Goal: Task Accomplishment & Management: Use online tool/utility

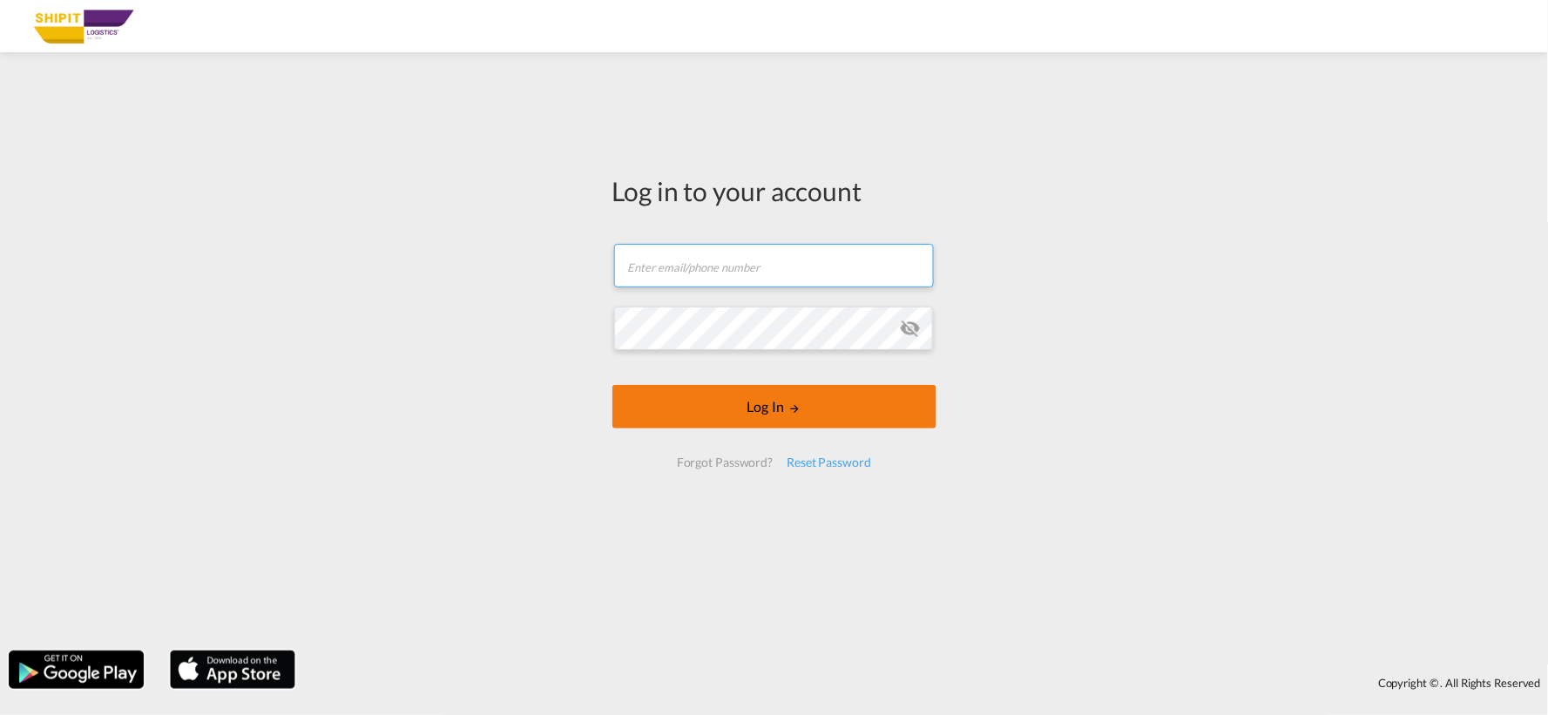
type input "[EMAIL_ADDRESS][DOMAIN_NAME]"
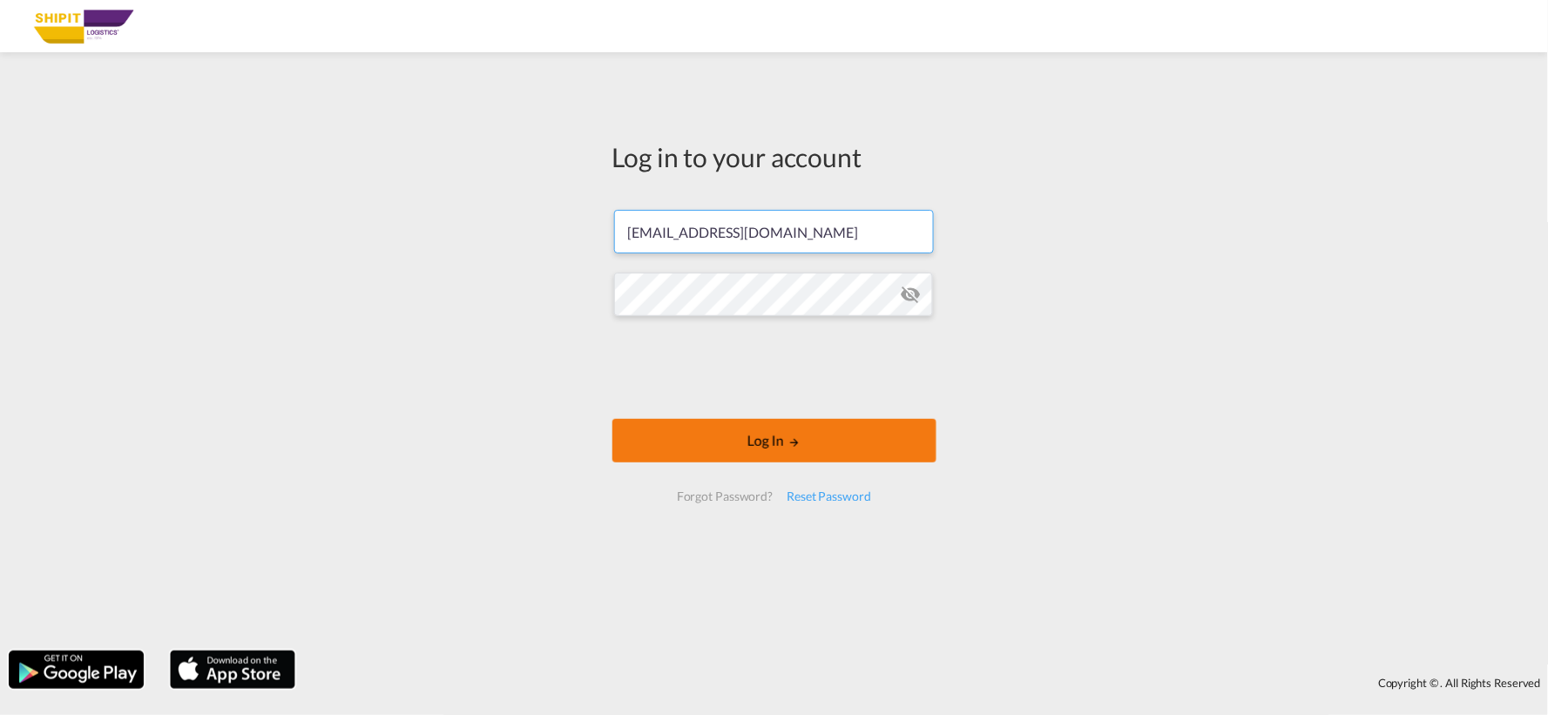
click at [739, 425] on form "[EMAIL_ADDRESS][DOMAIN_NAME] Password field is required Log In Forgot Password?…" at bounding box center [775, 356] width 324 height 327
click at [657, 436] on button "Log In" at bounding box center [775, 441] width 324 height 44
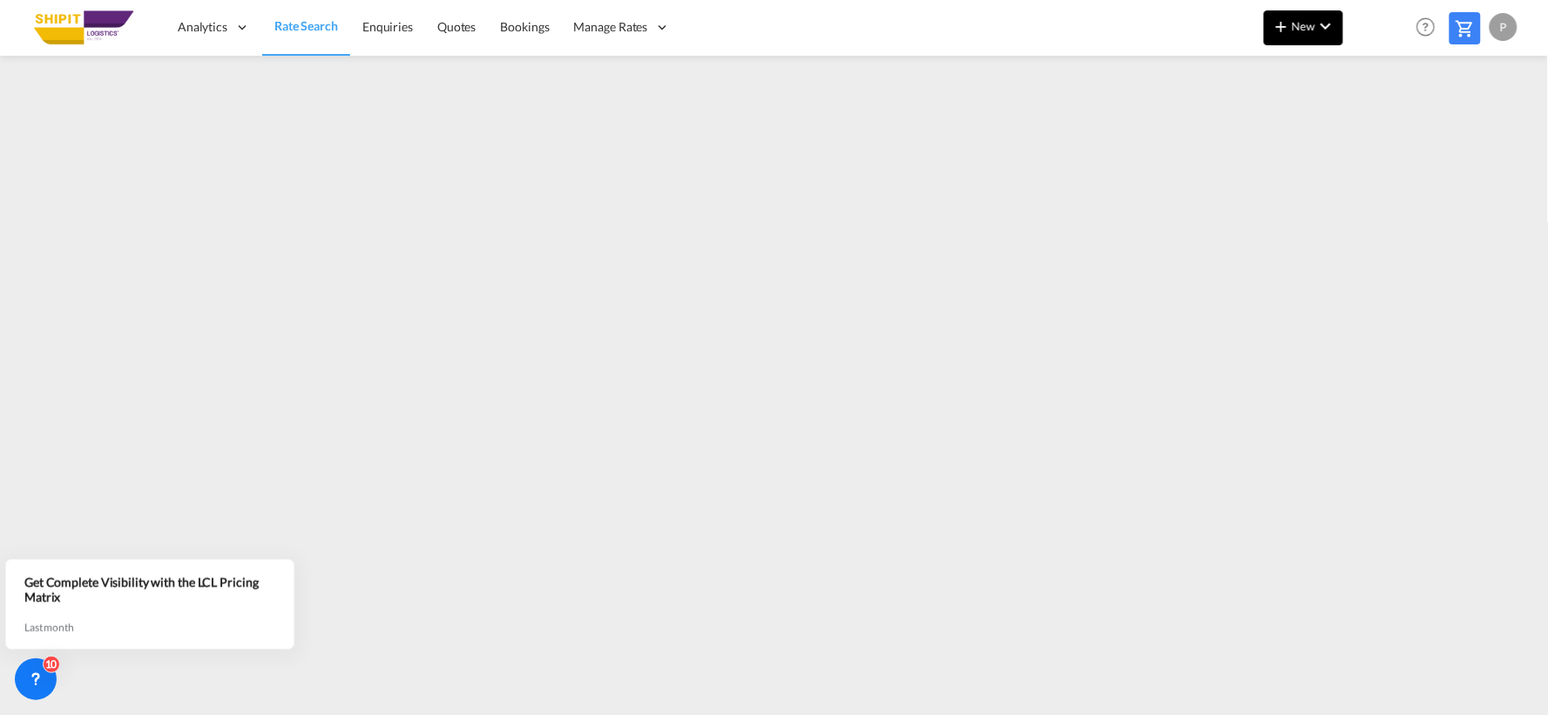
click at [1329, 22] on md-icon "icon-chevron-down" at bounding box center [1326, 26] width 21 height 21
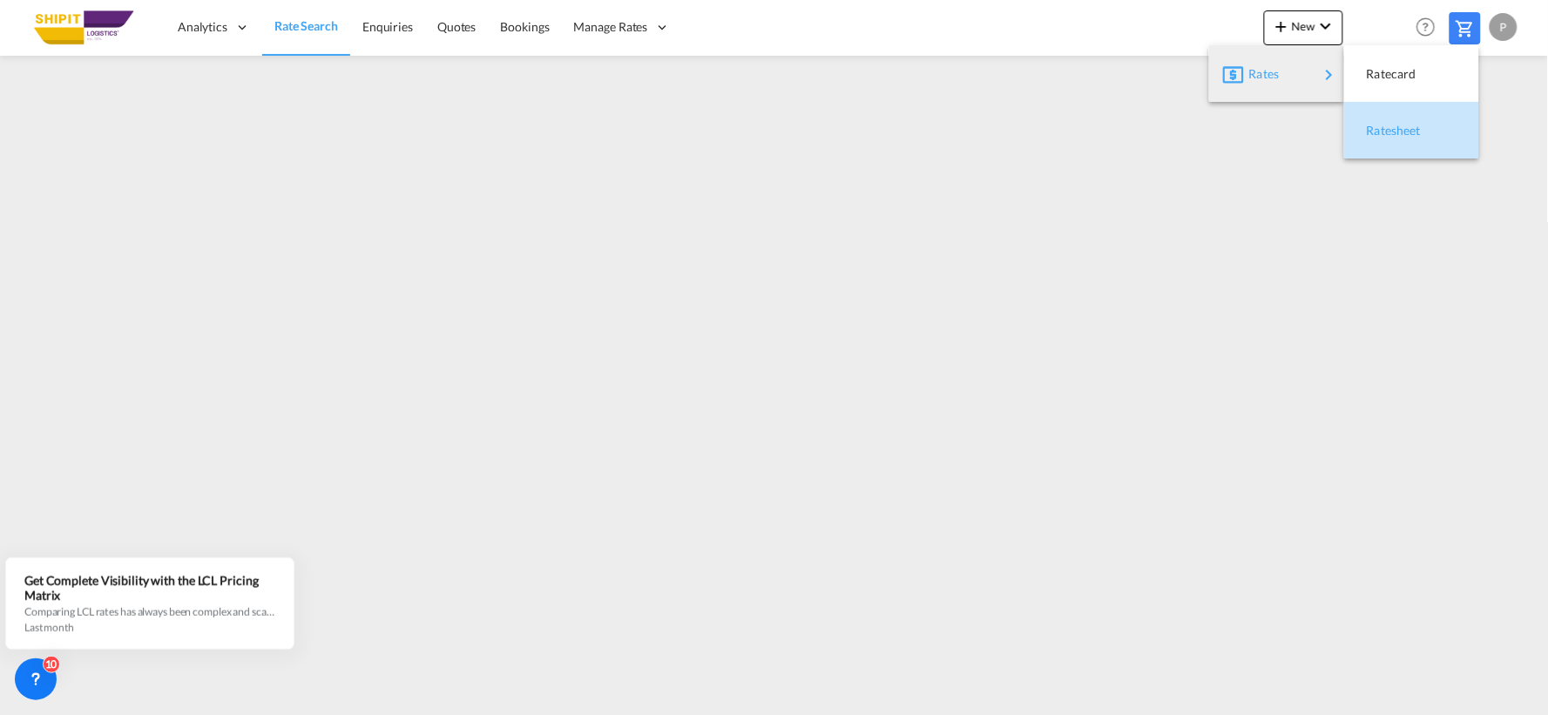
click at [1440, 139] on div "Ratesheet" at bounding box center [1411, 131] width 107 height 44
